Goal: Transaction & Acquisition: Purchase product/service

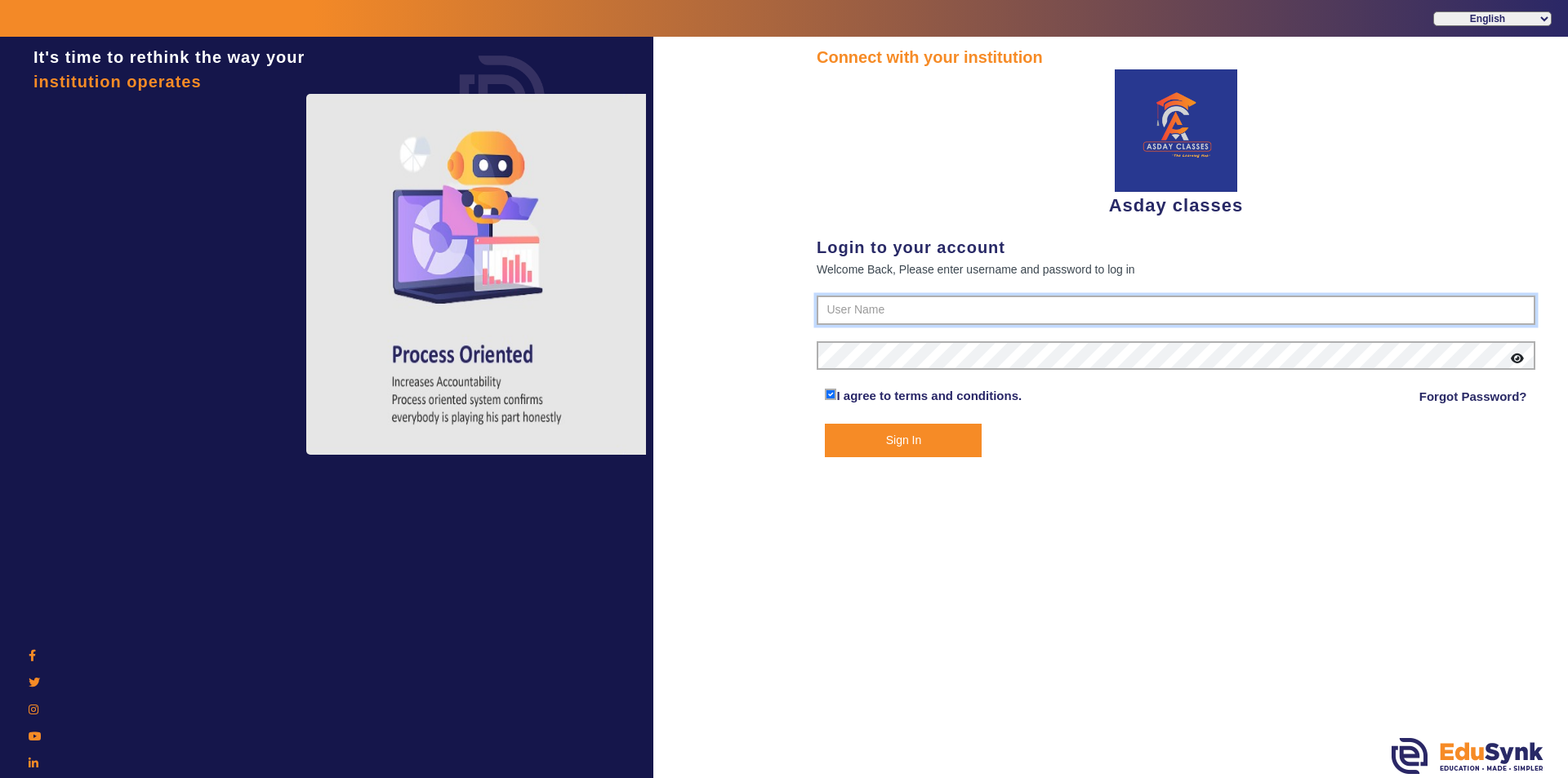
type input "7775077131"
click at [940, 438] on button "Sign In" at bounding box center [903, 441] width 156 height 34
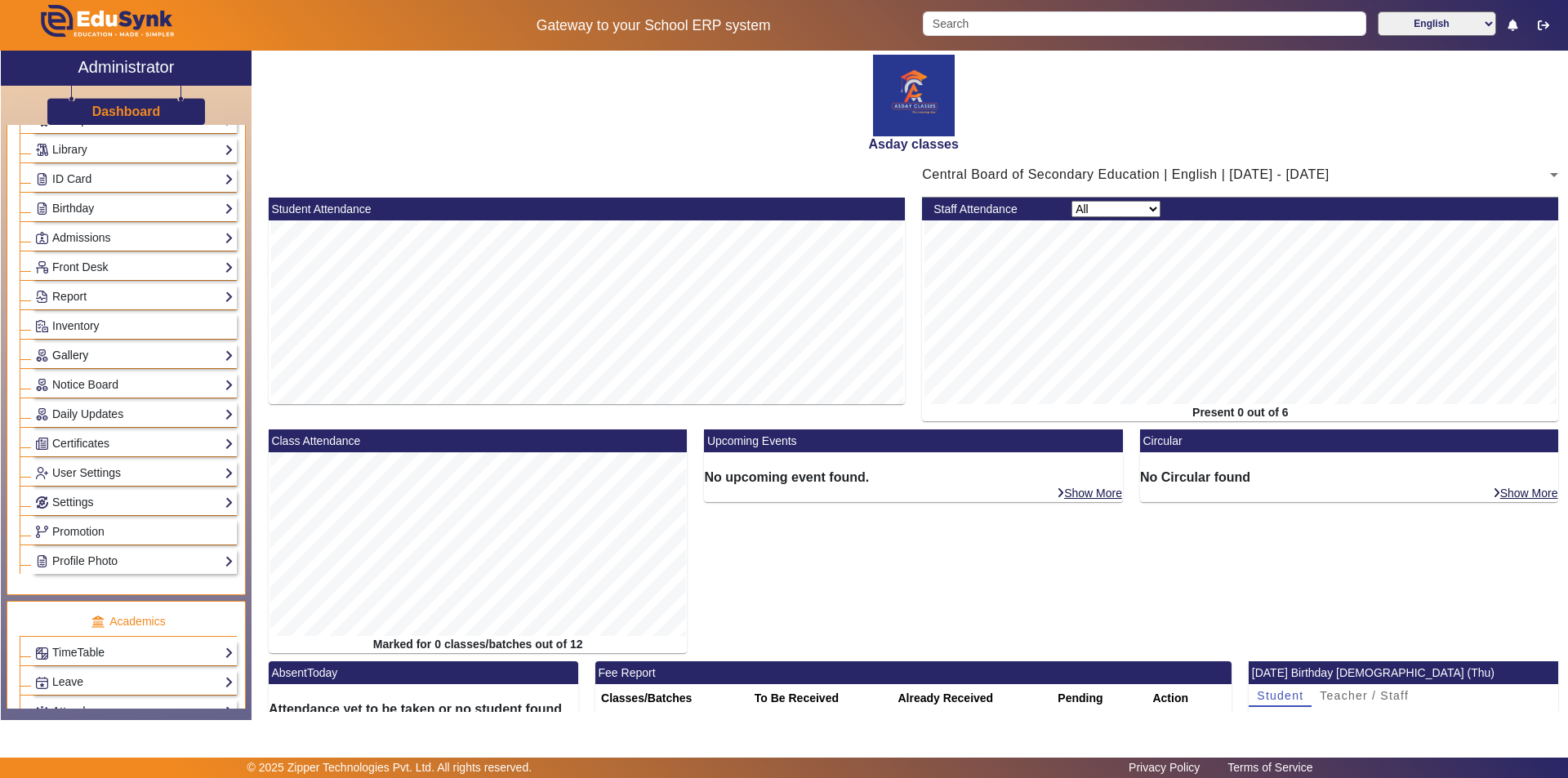
scroll to position [572, 0]
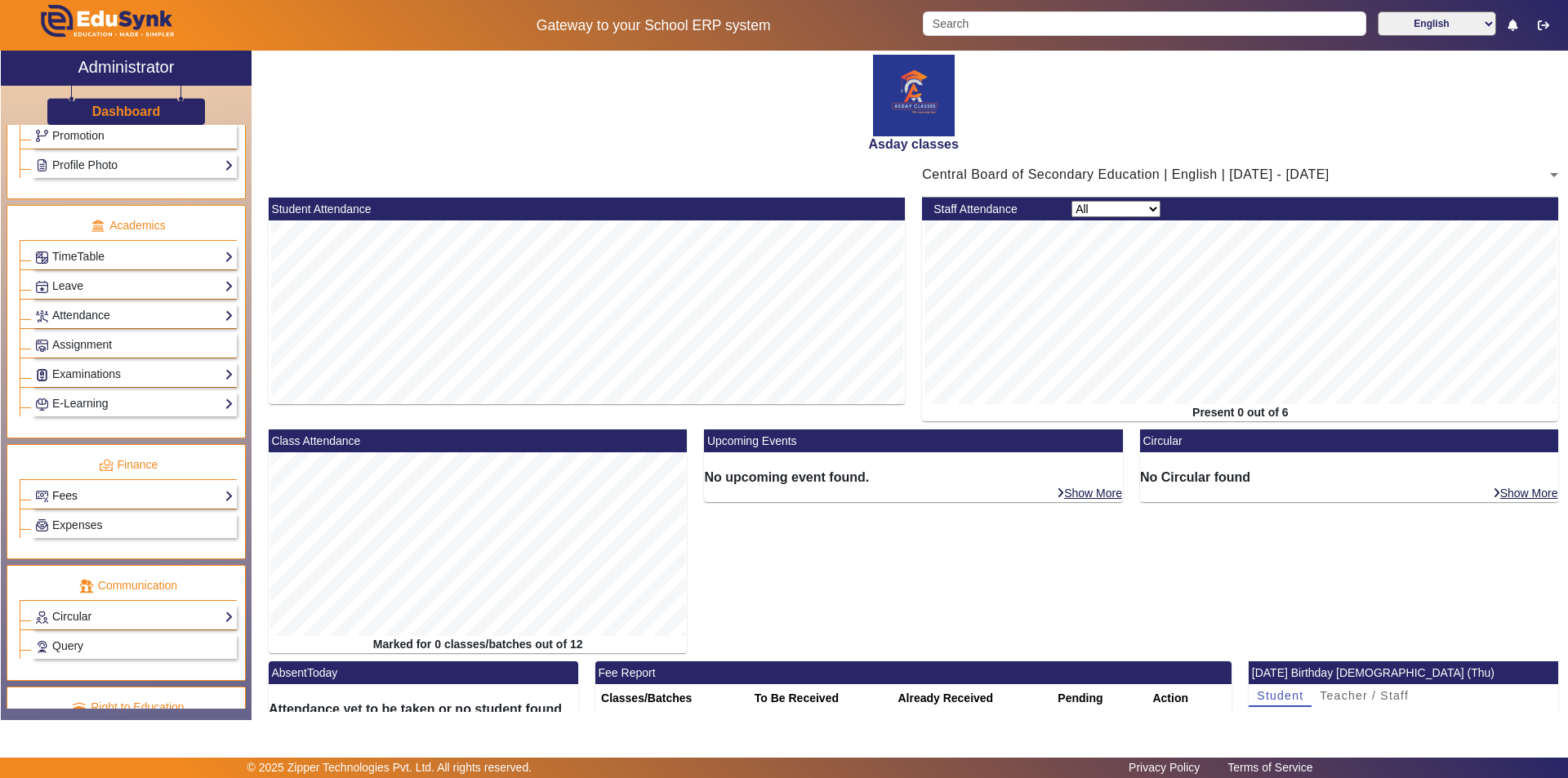
click at [135, 501] on link "Fees" at bounding box center [134, 496] width 198 height 19
click at [69, 577] on link "Fee Audit" at bounding box center [67, 575] width 48 height 13
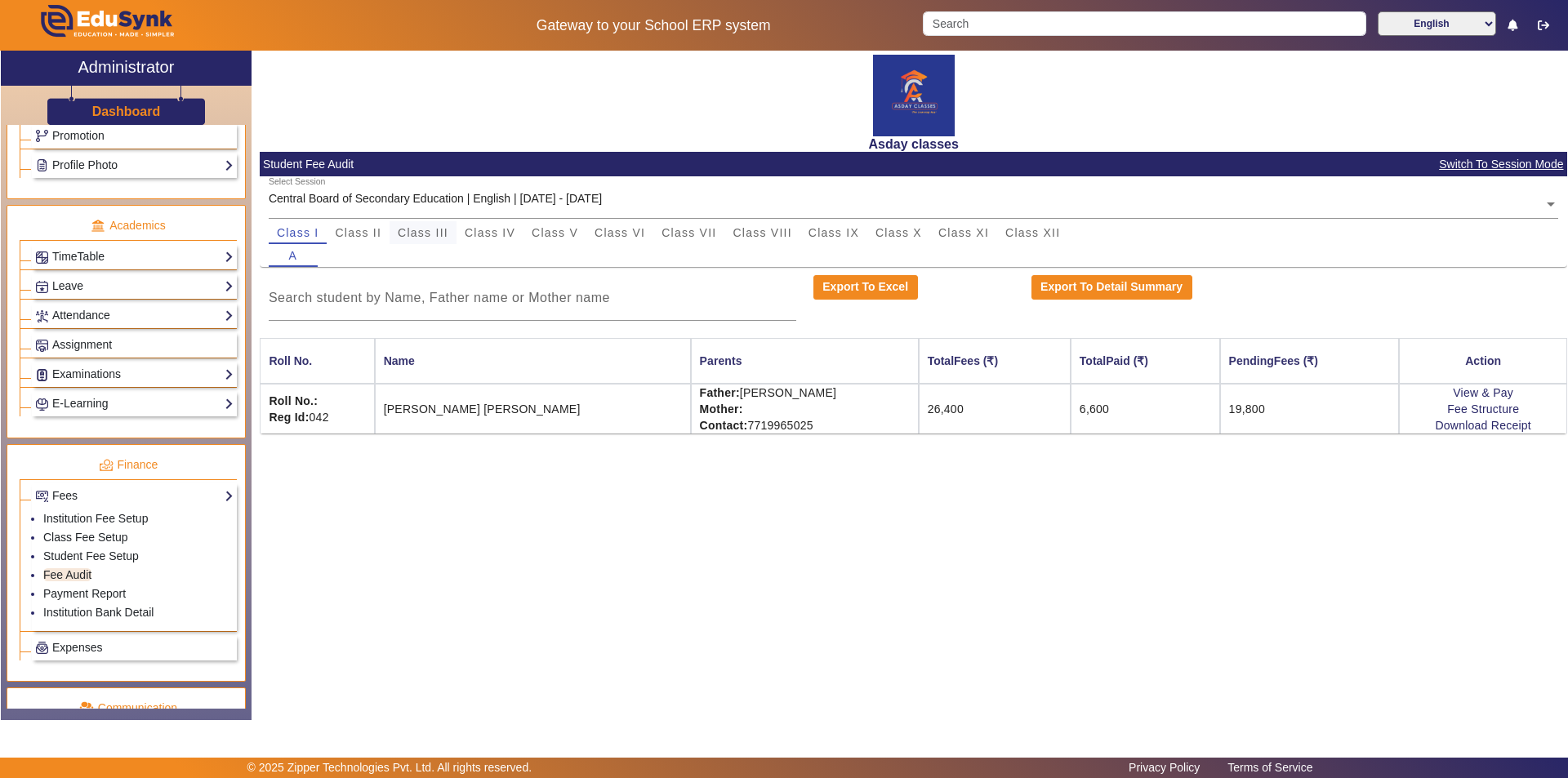
click at [429, 230] on span "Class III" at bounding box center [423, 232] width 50 height 11
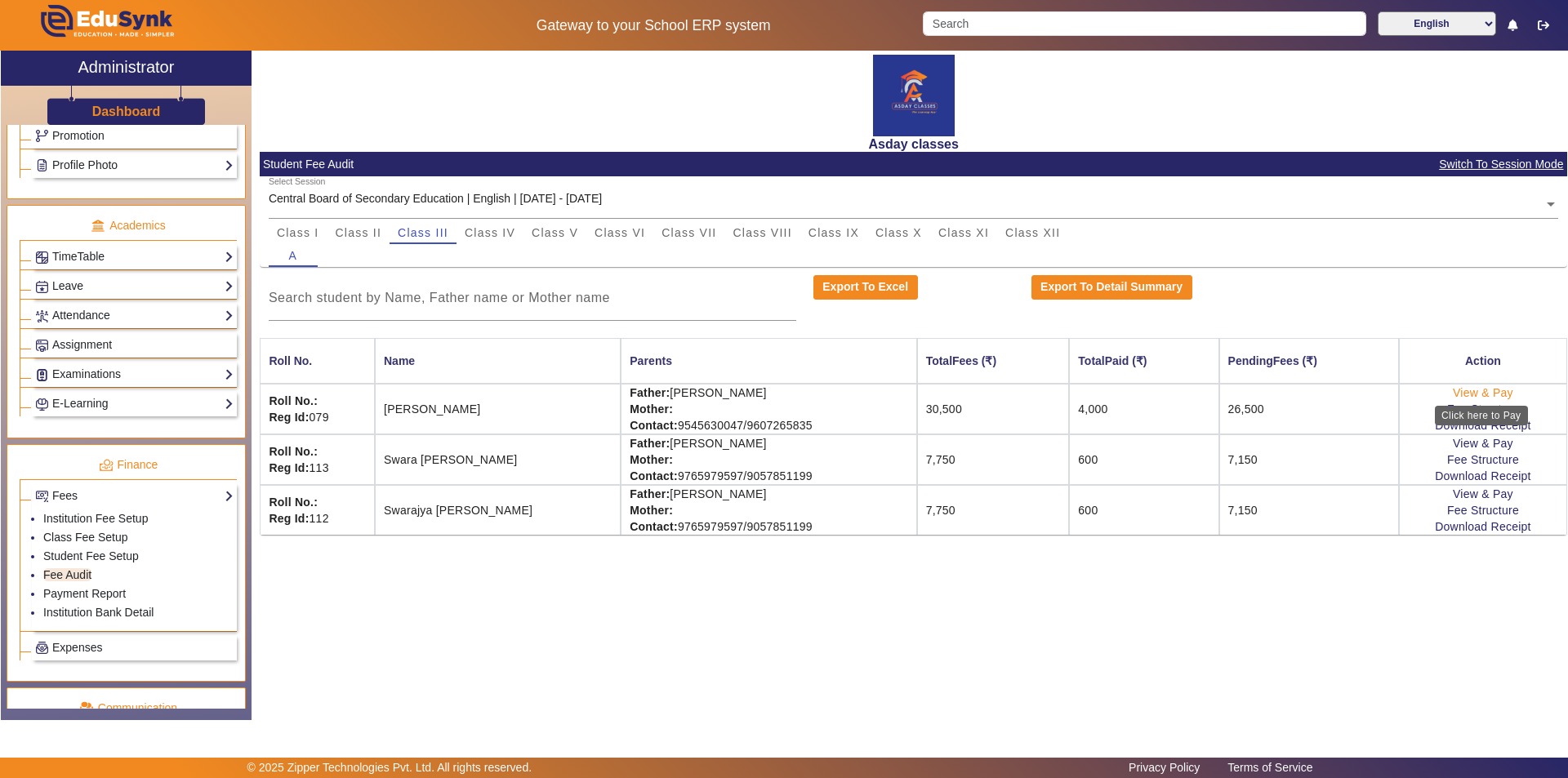
click at [1470, 392] on link "View & Pay" at bounding box center [1484, 392] width 61 height 13
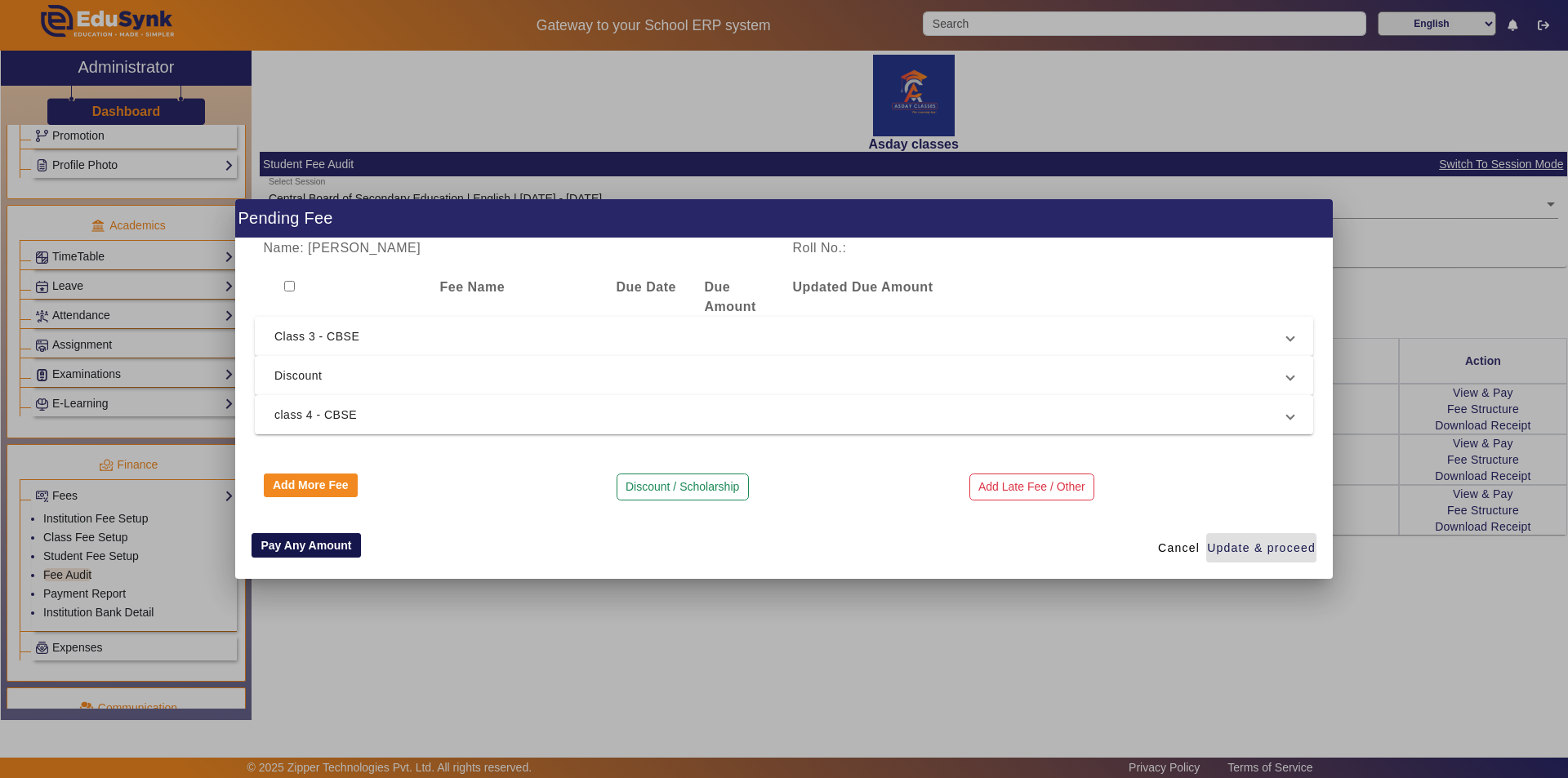
click at [345, 540] on button "Pay Any Amount" at bounding box center [306, 546] width 110 height 24
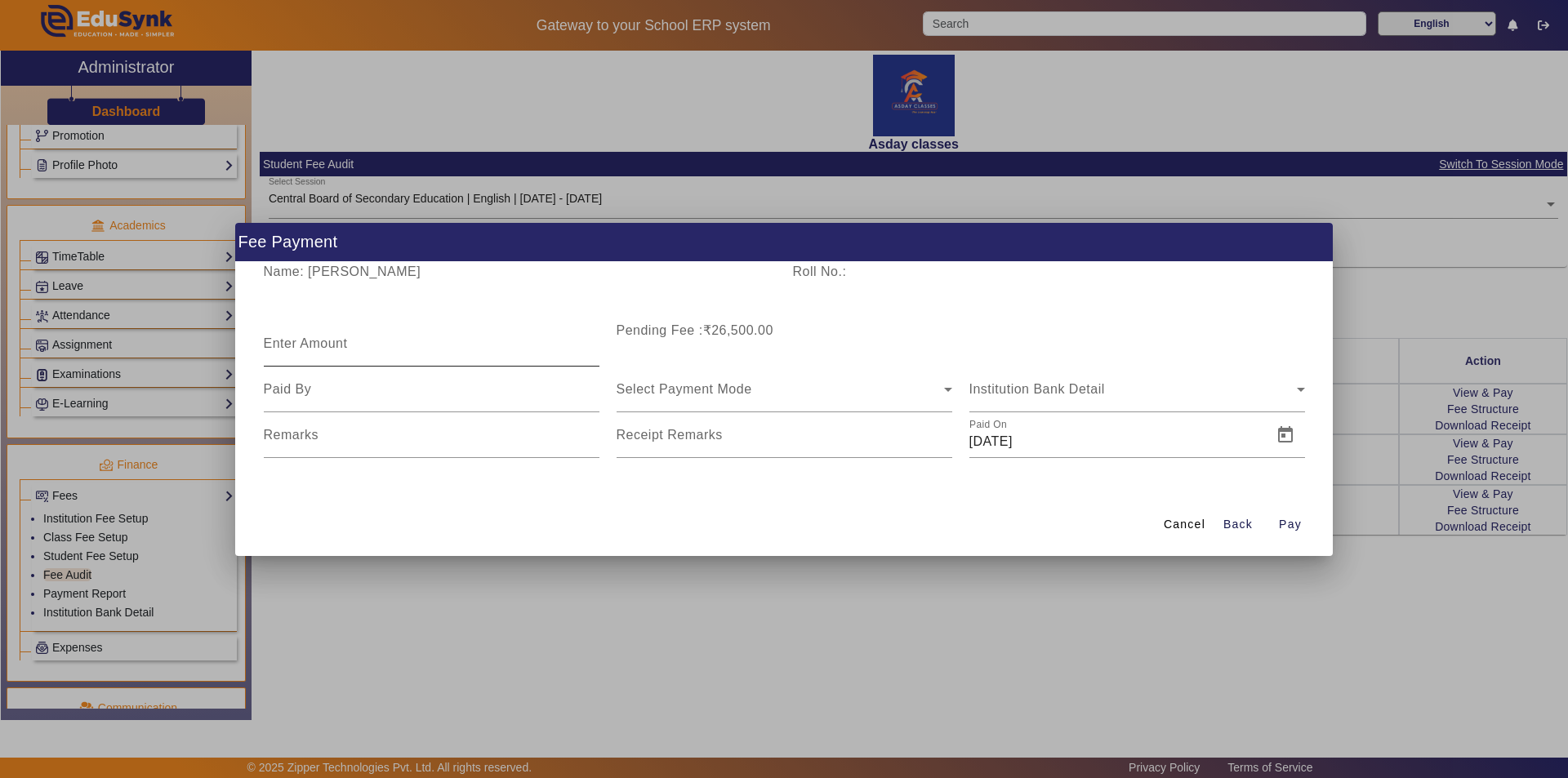
click at [300, 343] on mat-label "Enter Amount" at bounding box center [305, 343] width 84 height 14
click at [300, 343] on input "Enter Amount" at bounding box center [431, 350] width 336 height 20
type input "2000"
click at [664, 394] on span "Select Payment Mode" at bounding box center [684, 389] width 136 height 14
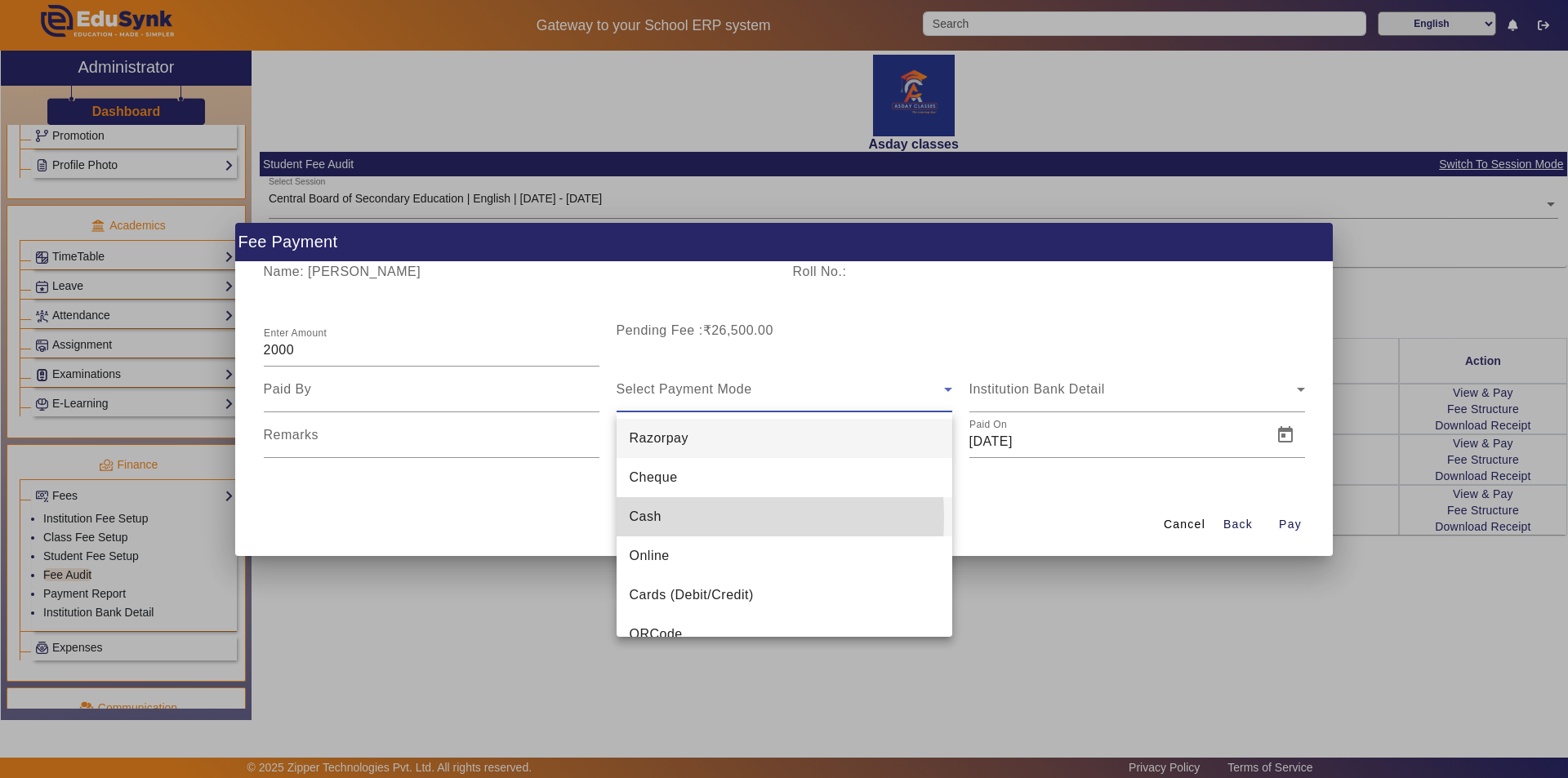
click at [651, 518] on span "Cash" at bounding box center [645, 517] width 32 height 20
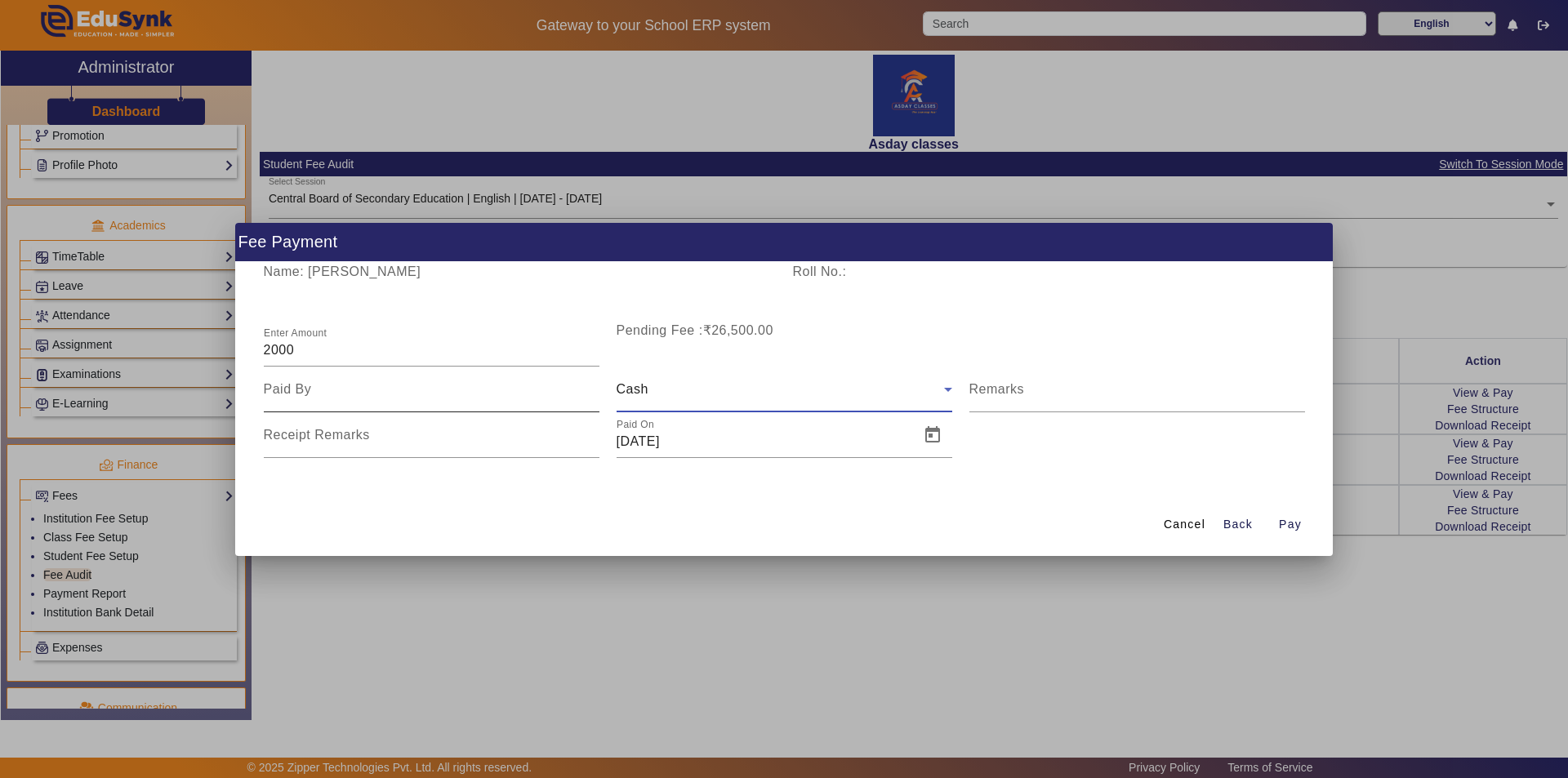
click at [353, 386] on input at bounding box center [431, 389] width 336 height 20
type input "Father"
click at [1292, 523] on span "Pay" at bounding box center [1290, 525] width 23 height 17
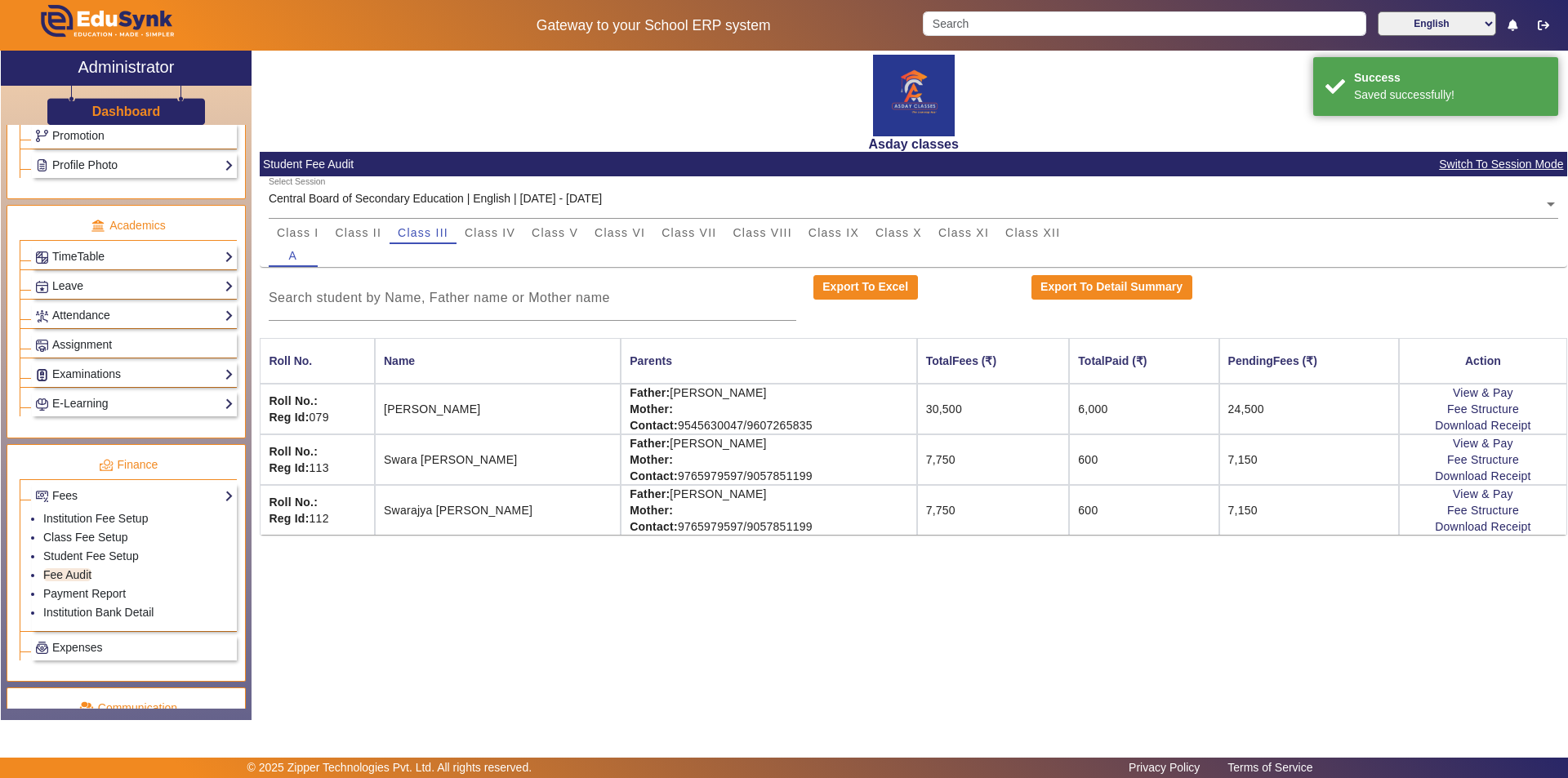
click at [783, 606] on div "Asday classes Student Fee Audit Switch To Session Mode Select Session Central B…" at bounding box center [909, 376] width 1316 height 653
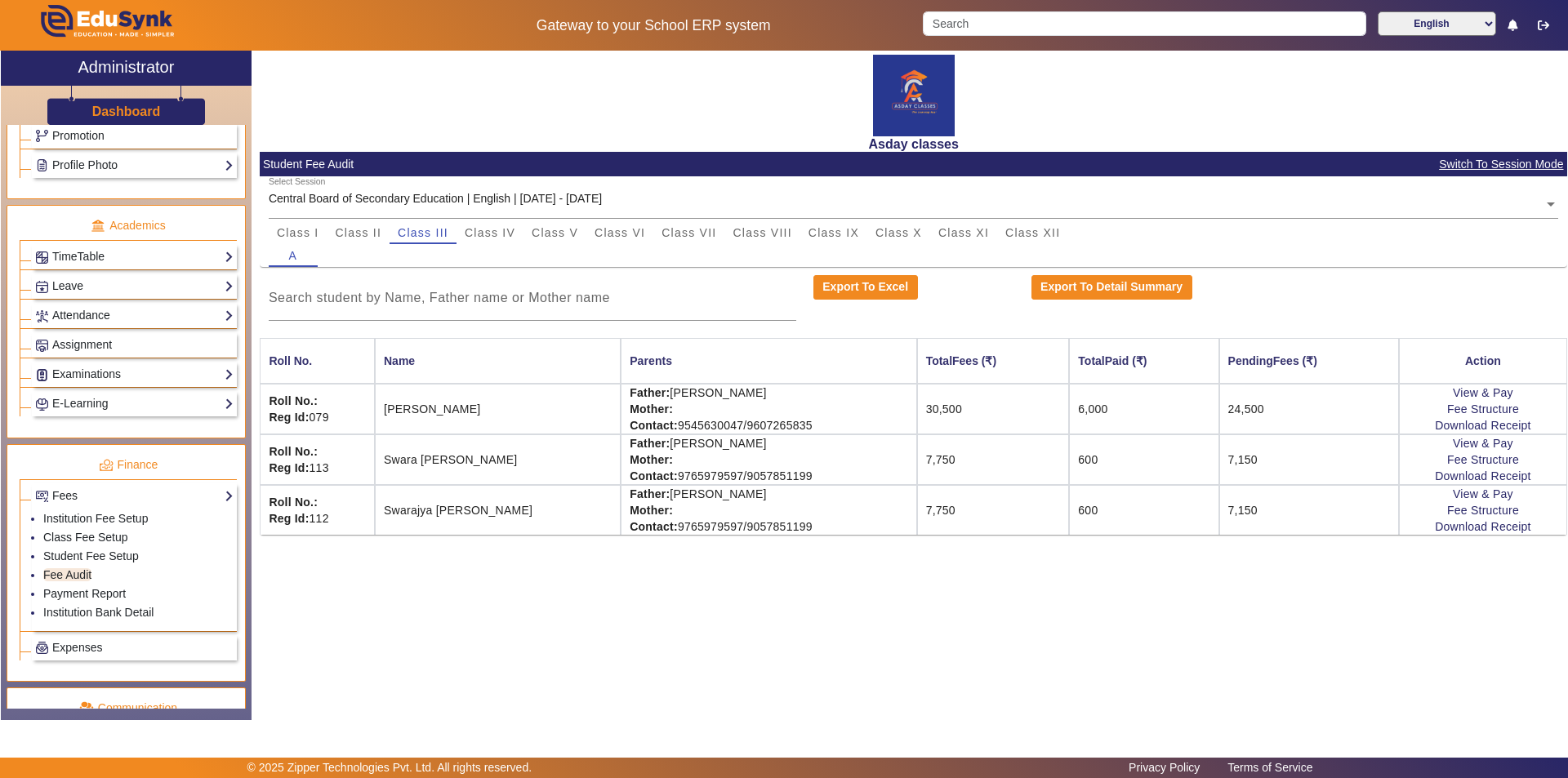
click at [894, 651] on div "Asday classes Student Fee Audit Switch To Session Mode Select Session Central B…" at bounding box center [909, 376] width 1316 height 653
click at [824, 675] on div "Asday classes Student Fee Audit Switch To Session Mode Select Session Central B…" at bounding box center [909, 376] width 1316 height 653
